Goal: Transaction & Acquisition: Purchase product/service

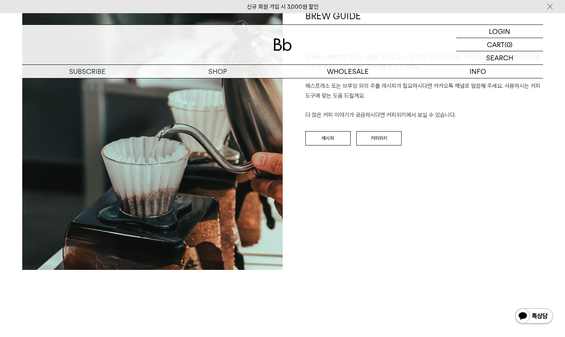
scroll to position [1072, 0]
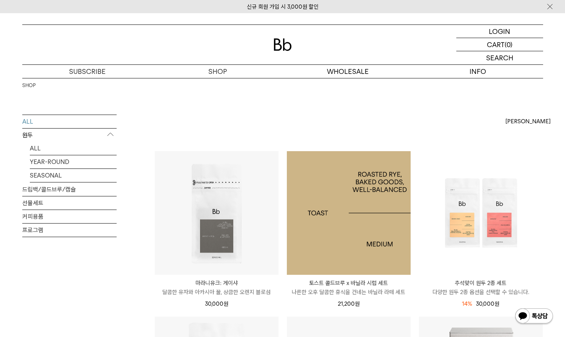
click at [323, 229] on img at bounding box center [349, 213] width 124 height 124
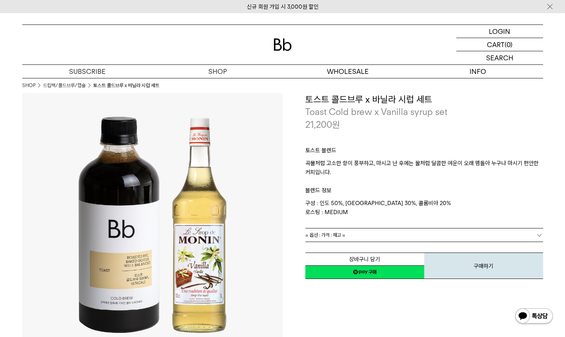
scroll to position [18, 0]
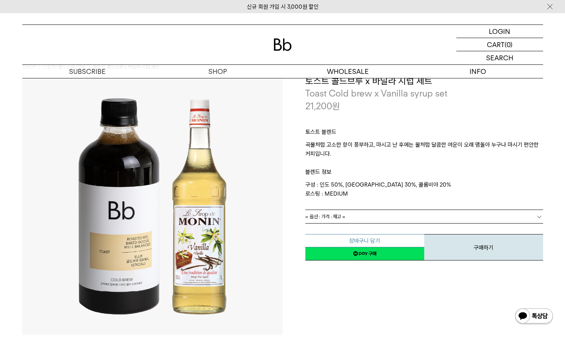
click at [330, 238] on button "장바구니 담기" at bounding box center [364, 240] width 119 height 13
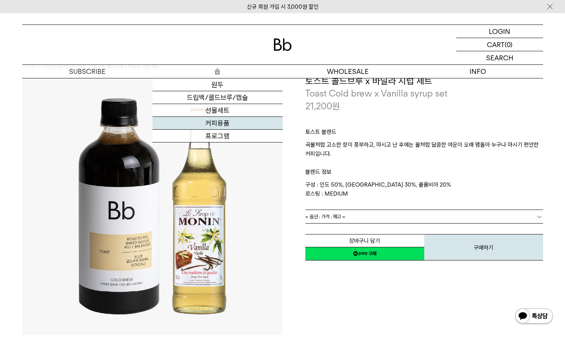
click at [221, 123] on link "커피용품" at bounding box center [217, 123] width 130 height 13
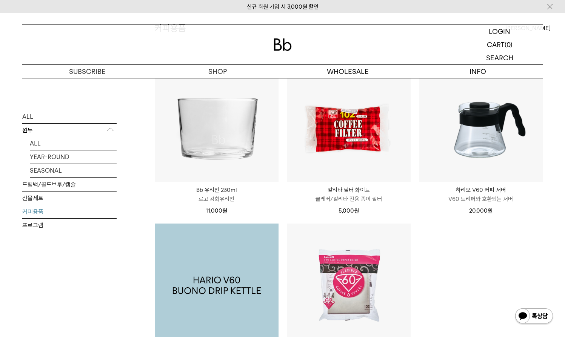
scroll to position [35, 0]
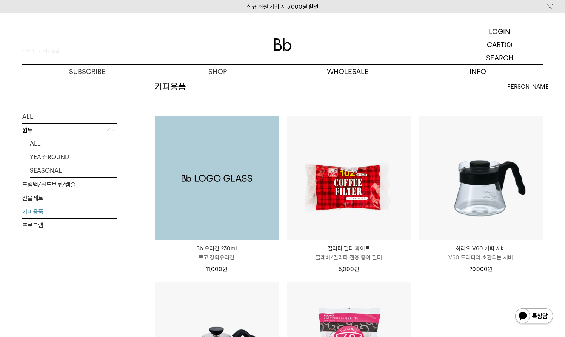
click at [237, 199] on img at bounding box center [217, 179] width 124 height 124
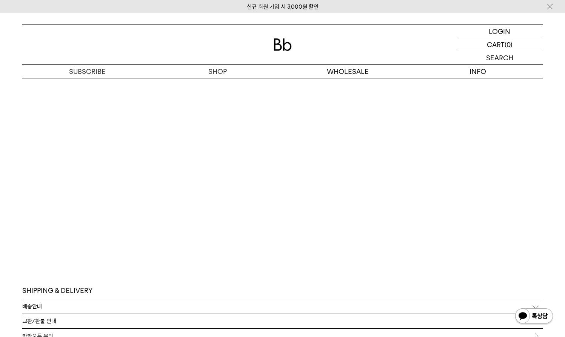
scroll to position [1086, 0]
